Goal: Task Accomplishment & Management: Manage account settings

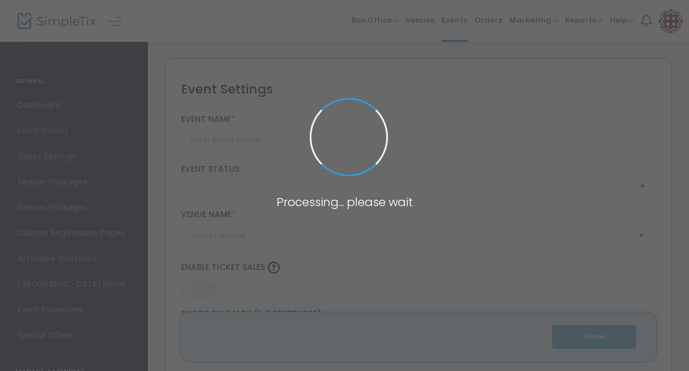
type input "Bike For Pie 2024"
type textarea "Come bike with us…oh, and eat pie!Join in the annual Squeaky Wheels island Bike…"
type input "Buy Tickets"
type input "Bainbridge Island Town Square (Farmer's Market)"
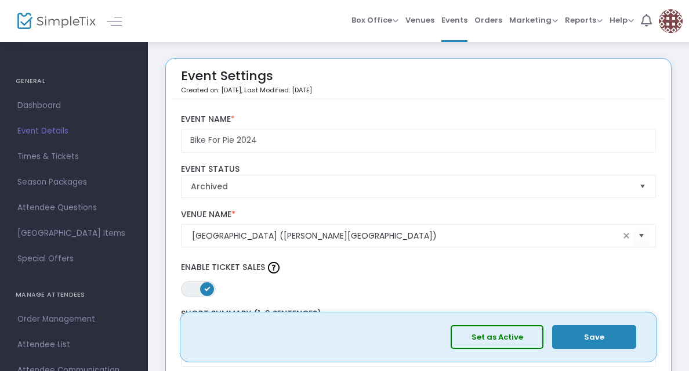
click at [230, 13] on div "Box Office Sell Tickets Bookings Sell Season Pass Venues Memberships Events Ord…" at bounding box center [418, 21] width 541 height 42
click at [524, 19] on span "Marketing" at bounding box center [533, 20] width 49 height 11
click at [453, 19] on span "Events" at bounding box center [455, 20] width 26 height 30
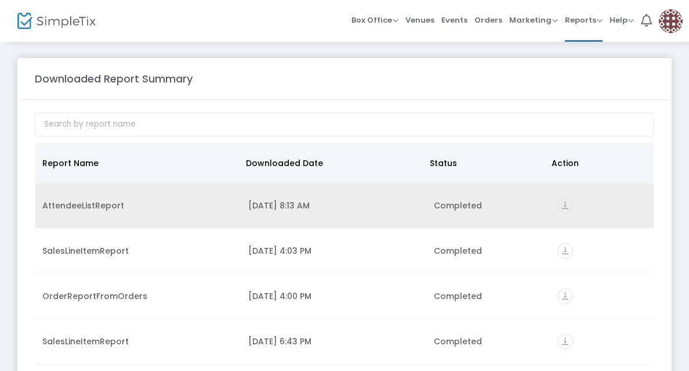
click at [558, 205] on icon "vertical_align_bottom" at bounding box center [566, 206] width 16 height 16
